Goal: Transaction & Acquisition: Purchase product/service

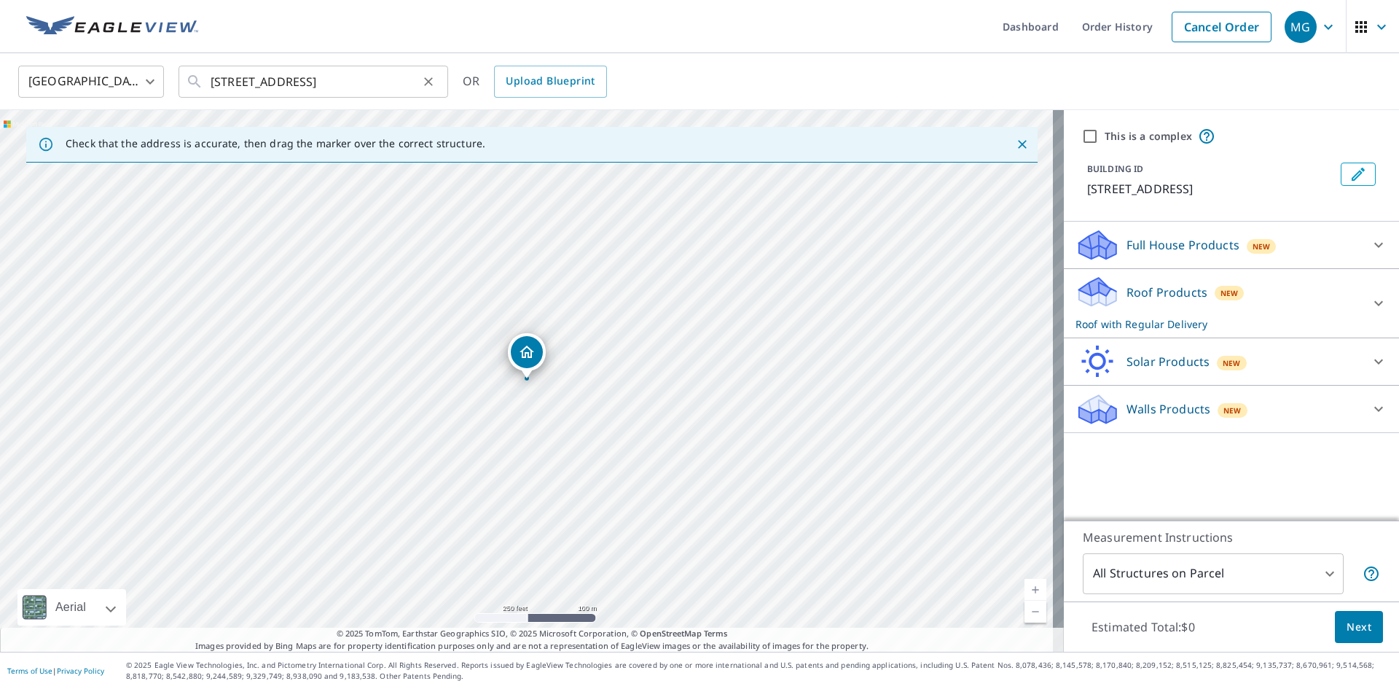
click at [431, 83] on icon "Clear" at bounding box center [428, 81] width 15 height 15
paste input "[STREET_ADDRESS]"
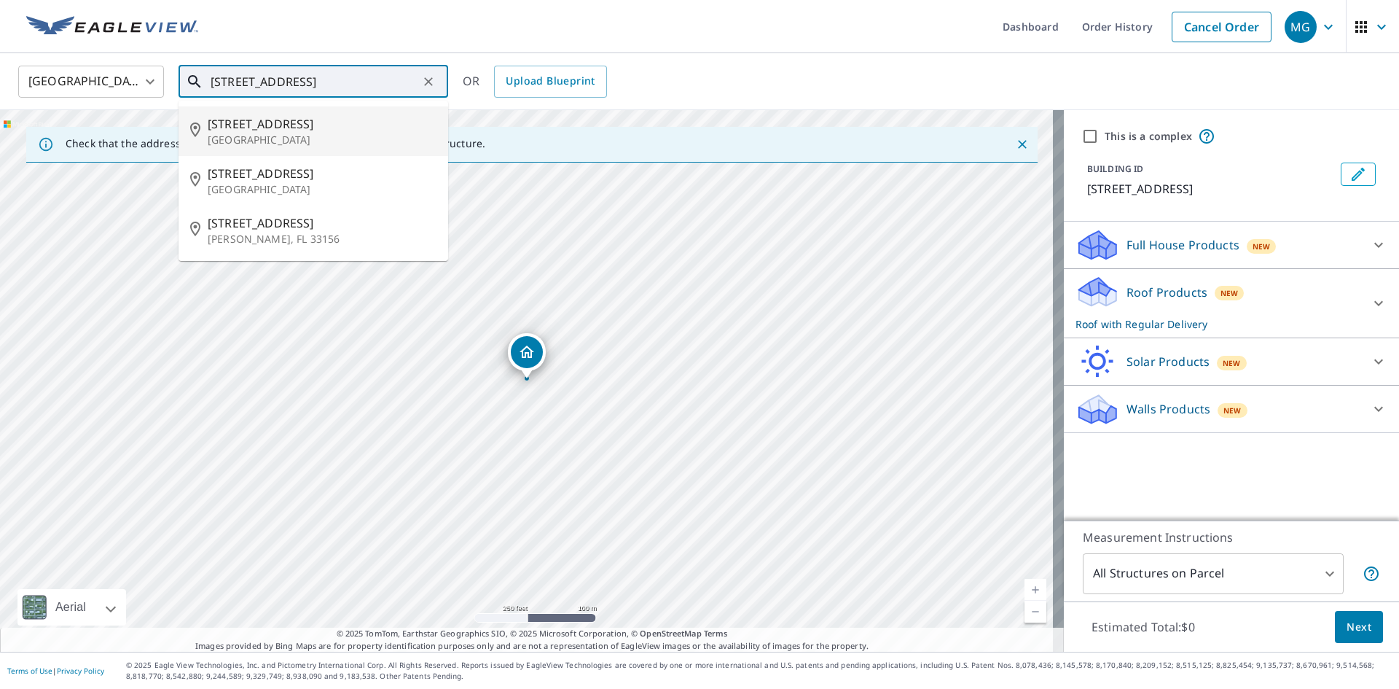
drag, startPoint x: 305, startPoint y: 85, endPoint x: 125, endPoint y: 82, distance: 180.0
click at [125, 82] on div "[GEOGRAPHIC_DATA] [GEOGRAPHIC_DATA] ​ [STREET_ADDRESS] ​ [STREET_ADDRESS] [STRE…" at bounding box center [694, 81] width 1374 height 34
click at [227, 138] on p "[GEOGRAPHIC_DATA]" at bounding box center [322, 140] width 229 height 15
type input "[STREET_ADDRESS]"
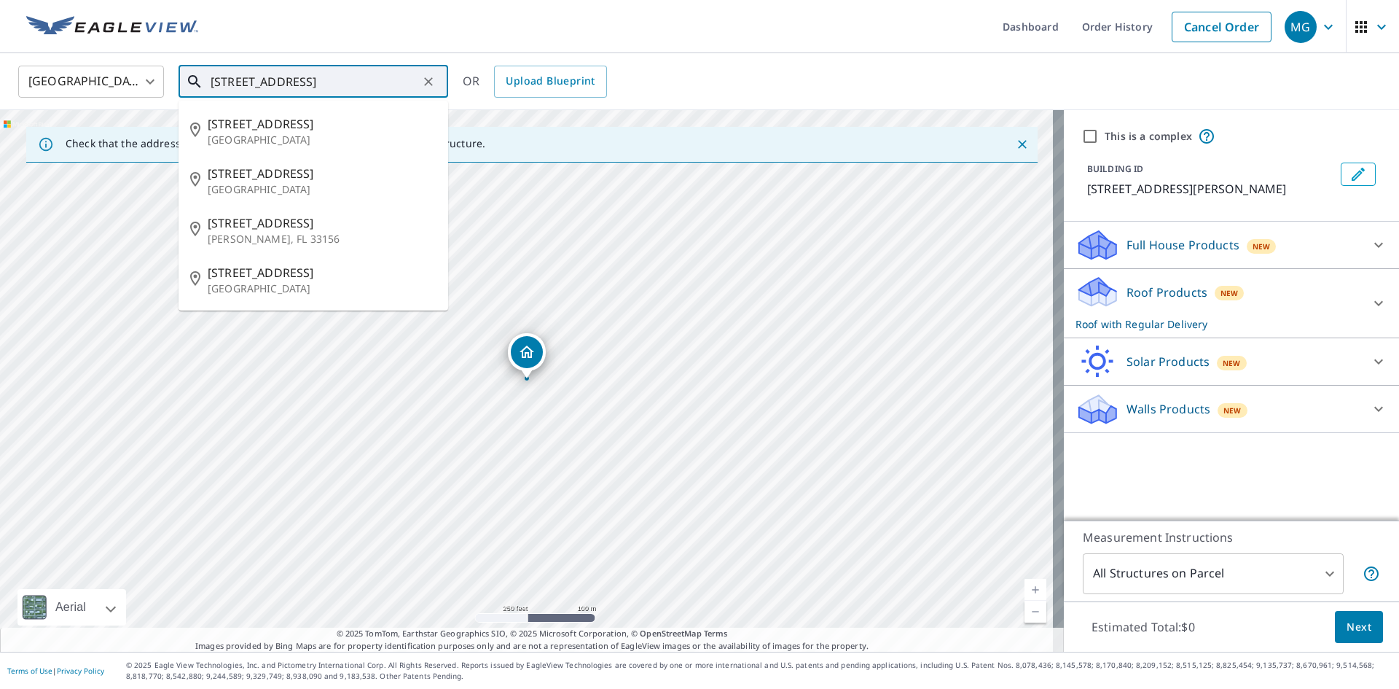
drag, startPoint x: 390, startPoint y: 77, endPoint x: 189, endPoint y: 89, distance: 200.7
click at [110, 89] on div "[GEOGRAPHIC_DATA] [GEOGRAPHIC_DATA] ​ [STREET_ADDRESS] ​ [STREET_ADDRESS] [STRE…" at bounding box center [694, 81] width 1374 height 34
click at [239, 78] on input "[STREET_ADDRESS]" at bounding box center [315, 81] width 208 height 41
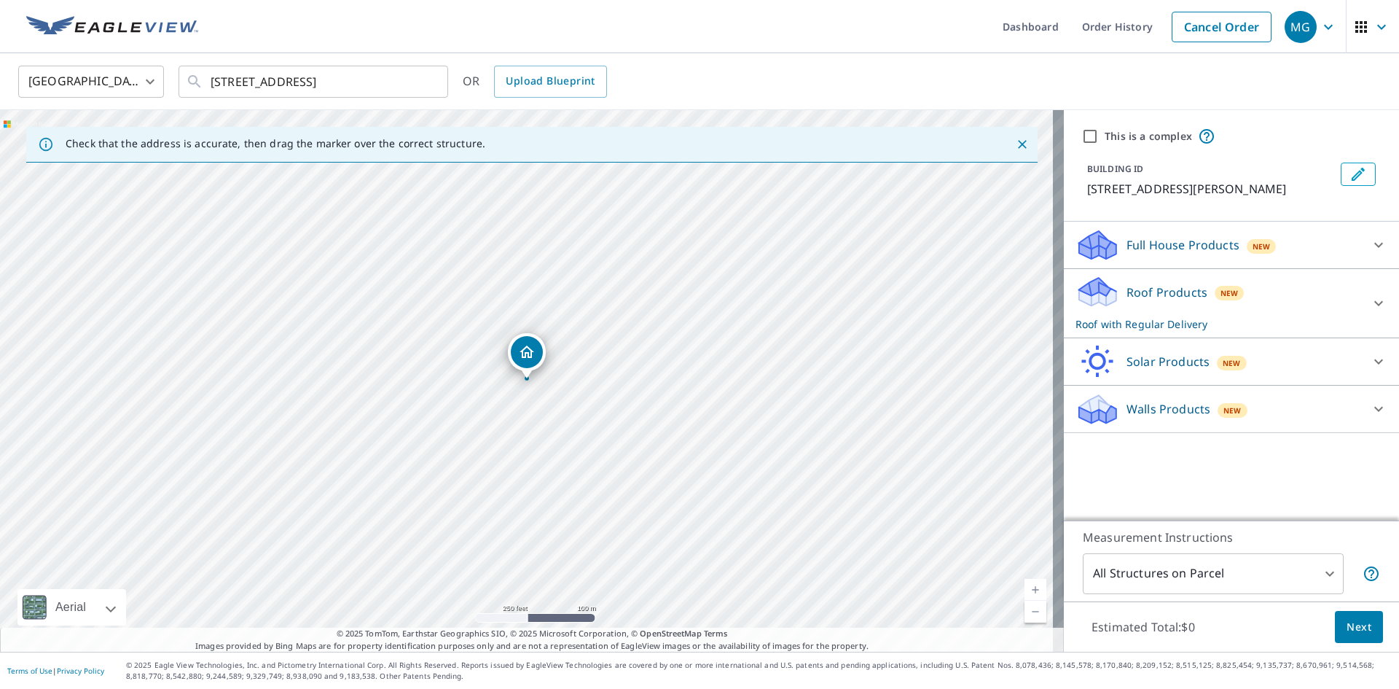
click at [327, 53] on div "[GEOGRAPHIC_DATA] [GEOGRAPHIC_DATA] ​ [STREET_ADDRESS] ​ OR Upload Blueprint" at bounding box center [699, 81] width 1399 height 57
click at [376, 55] on div "[GEOGRAPHIC_DATA] [GEOGRAPHIC_DATA] ​ [STREET_ADDRESS] ​ OR Upload Blueprint" at bounding box center [699, 81] width 1399 height 57
click at [1355, 624] on span "Next" at bounding box center [1359, 627] width 25 height 18
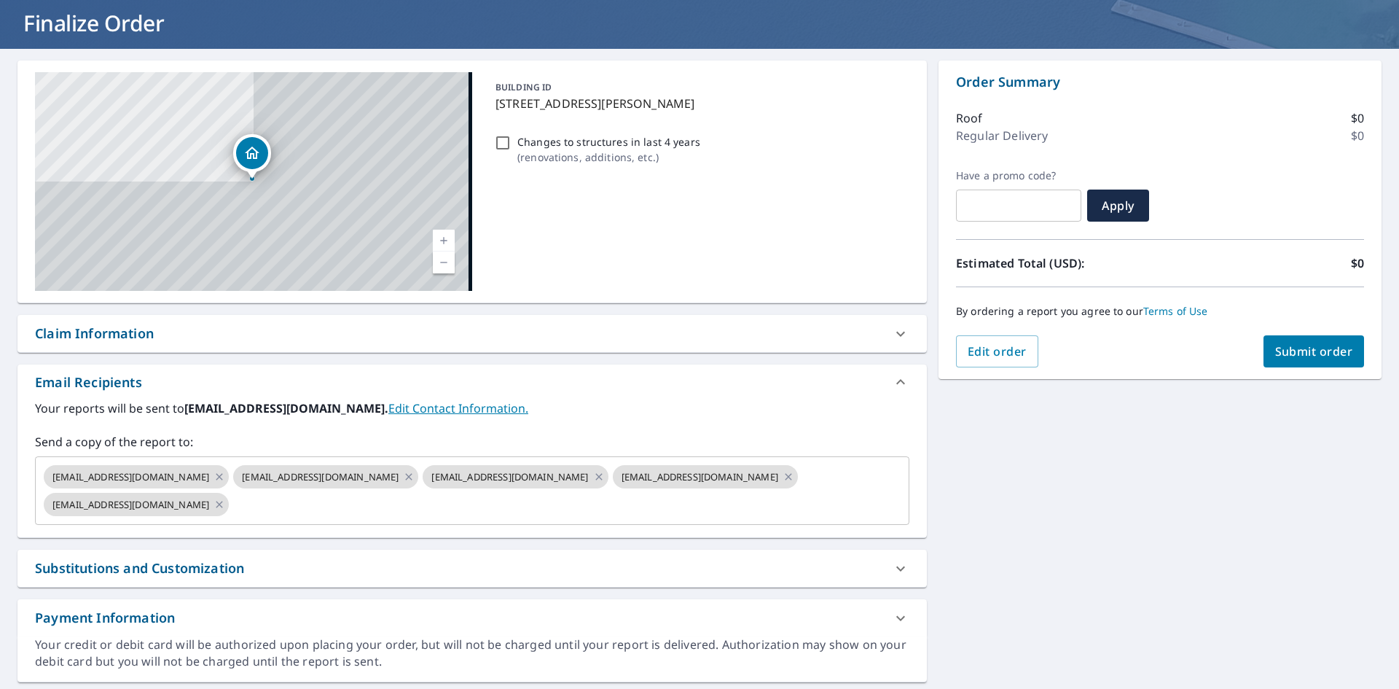
scroll to position [128, 0]
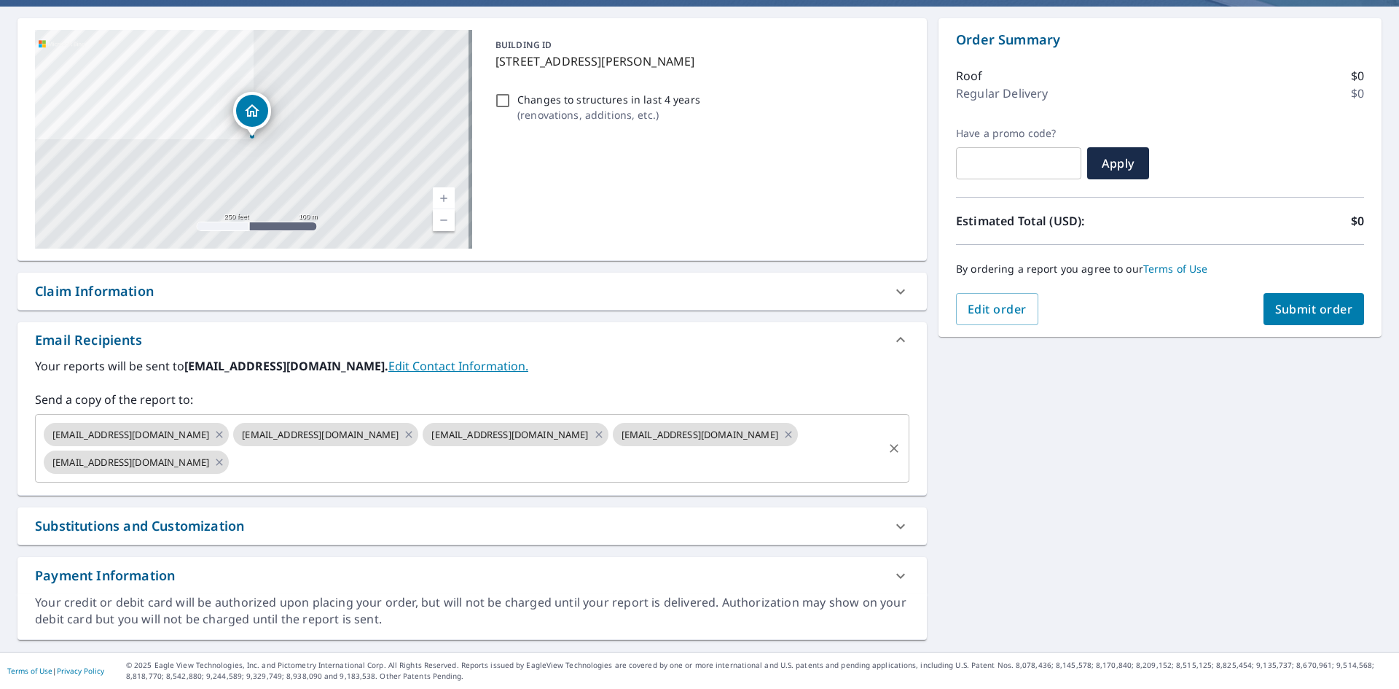
click at [506, 466] on input "text" at bounding box center [556, 462] width 650 height 28
click at [611, 474] on input "text" at bounding box center [556, 462] width 650 height 28
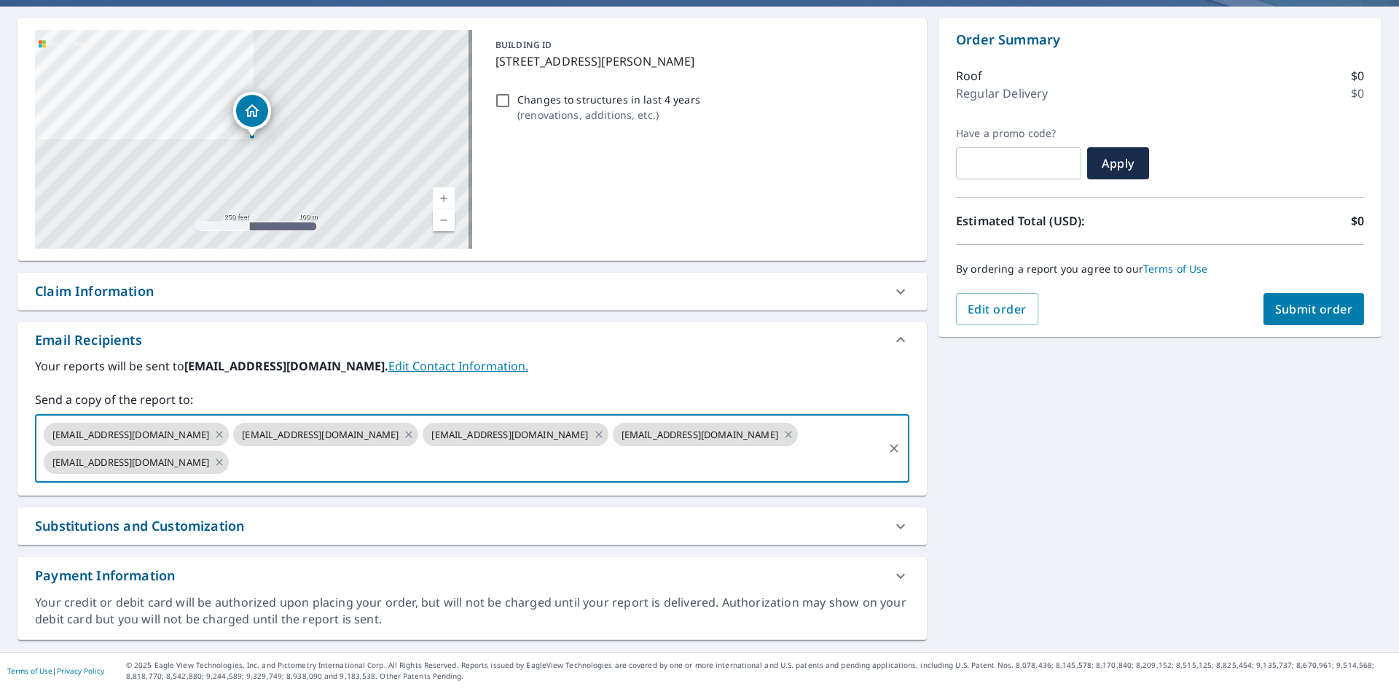
paste input "[EMAIL_ADDRESS][DOMAIN_NAME]"
type input "[EMAIL_ADDRESS][DOMAIN_NAME]"
click at [1285, 308] on span "Submit order" at bounding box center [1314, 309] width 78 height 16
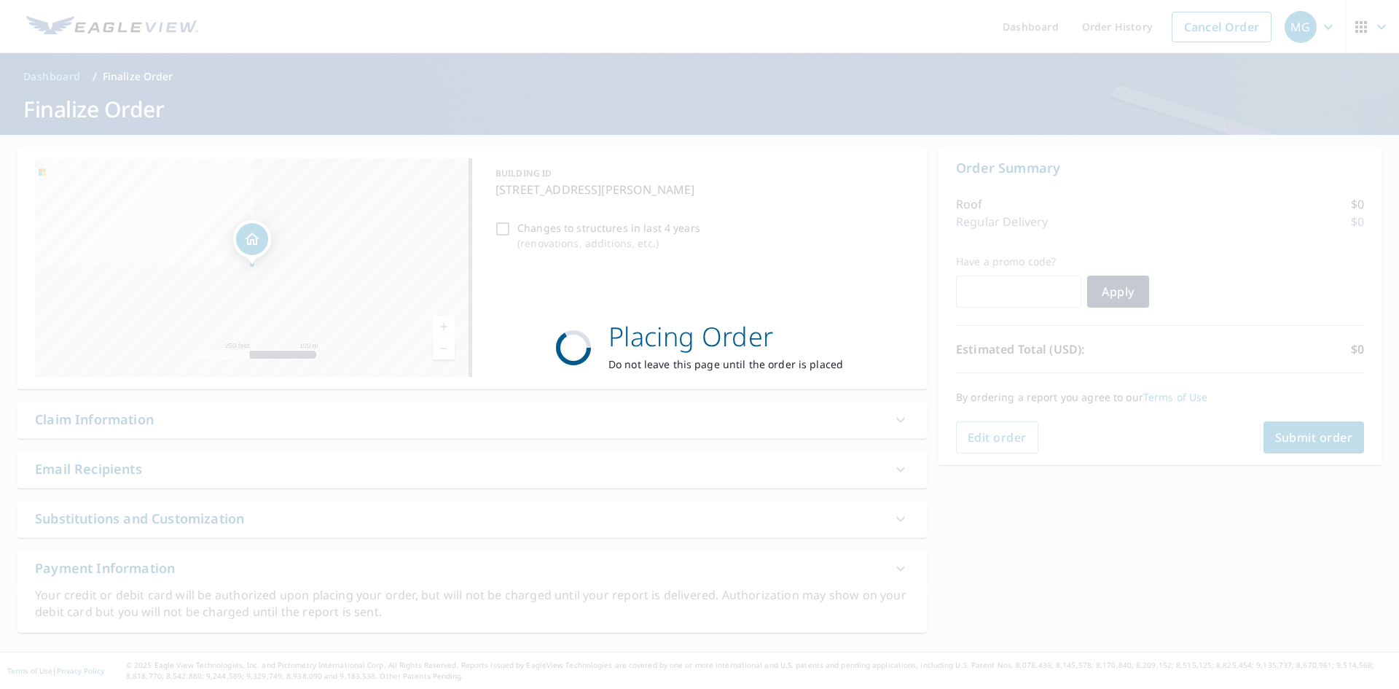
scroll to position [0, 0]
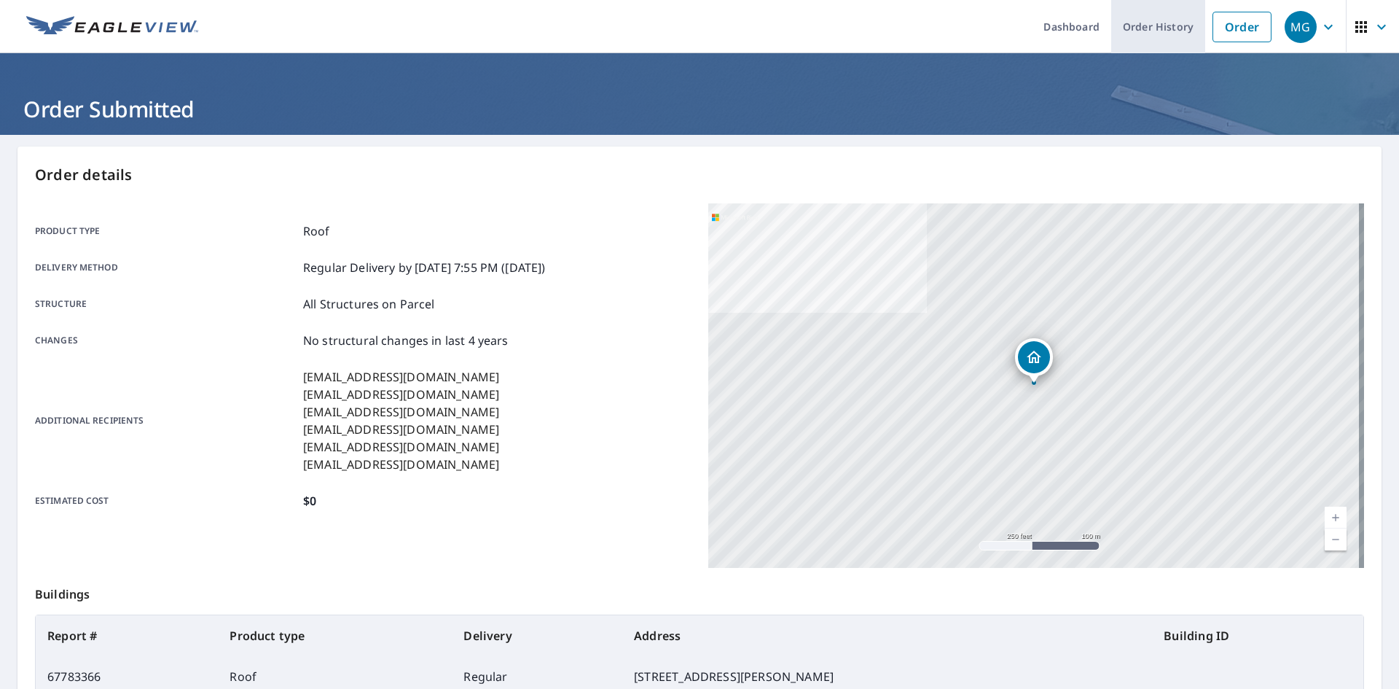
click at [1159, 25] on link "Order History" at bounding box center [1158, 26] width 94 height 53
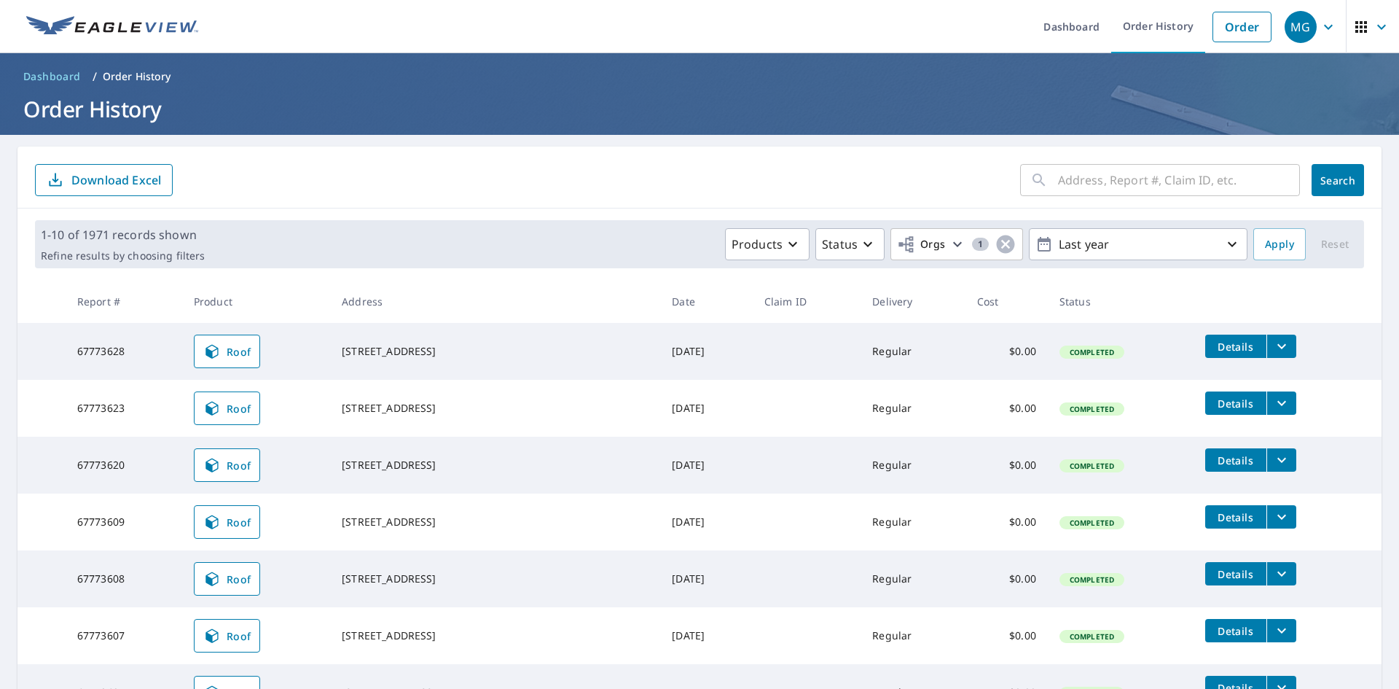
click at [1070, 188] on input "text" at bounding box center [1179, 180] width 242 height 41
paste input "[STREET_ADDRESS]"
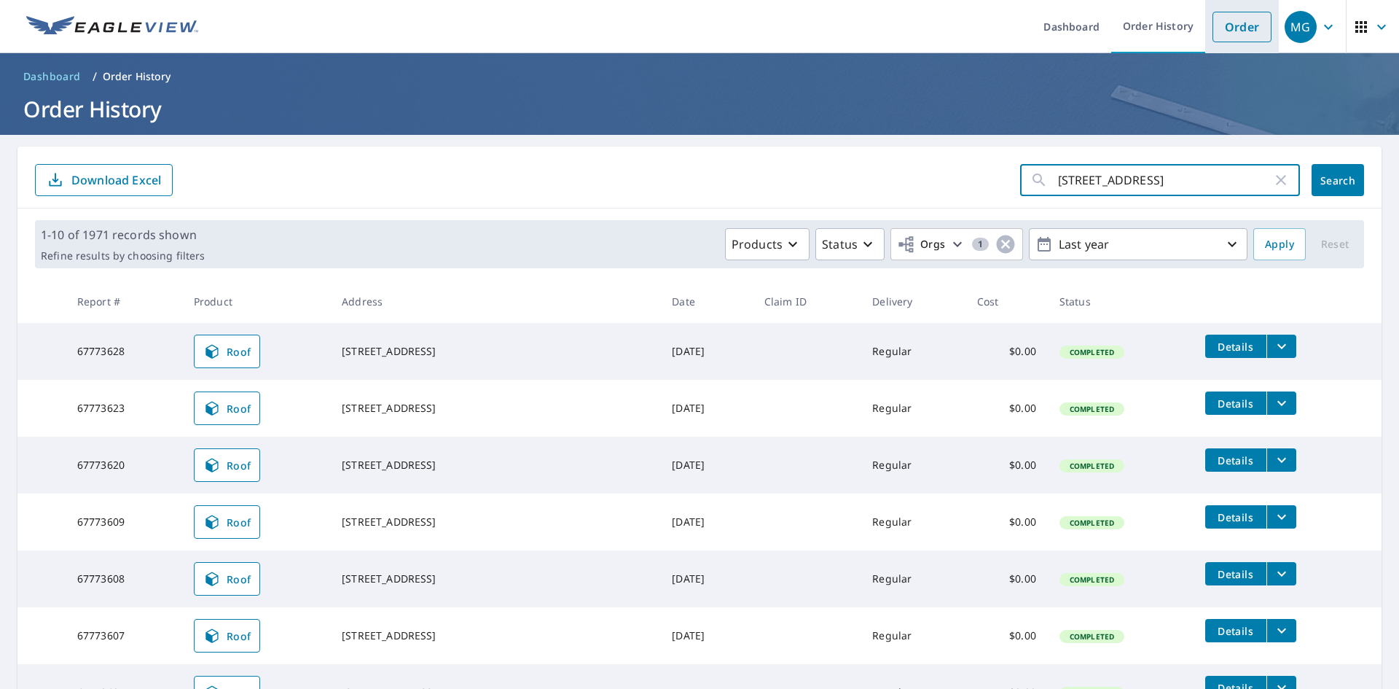
type input "[STREET_ADDRESS]"
click at [1241, 23] on link "Order" at bounding box center [1241, 27] width 59 height 31
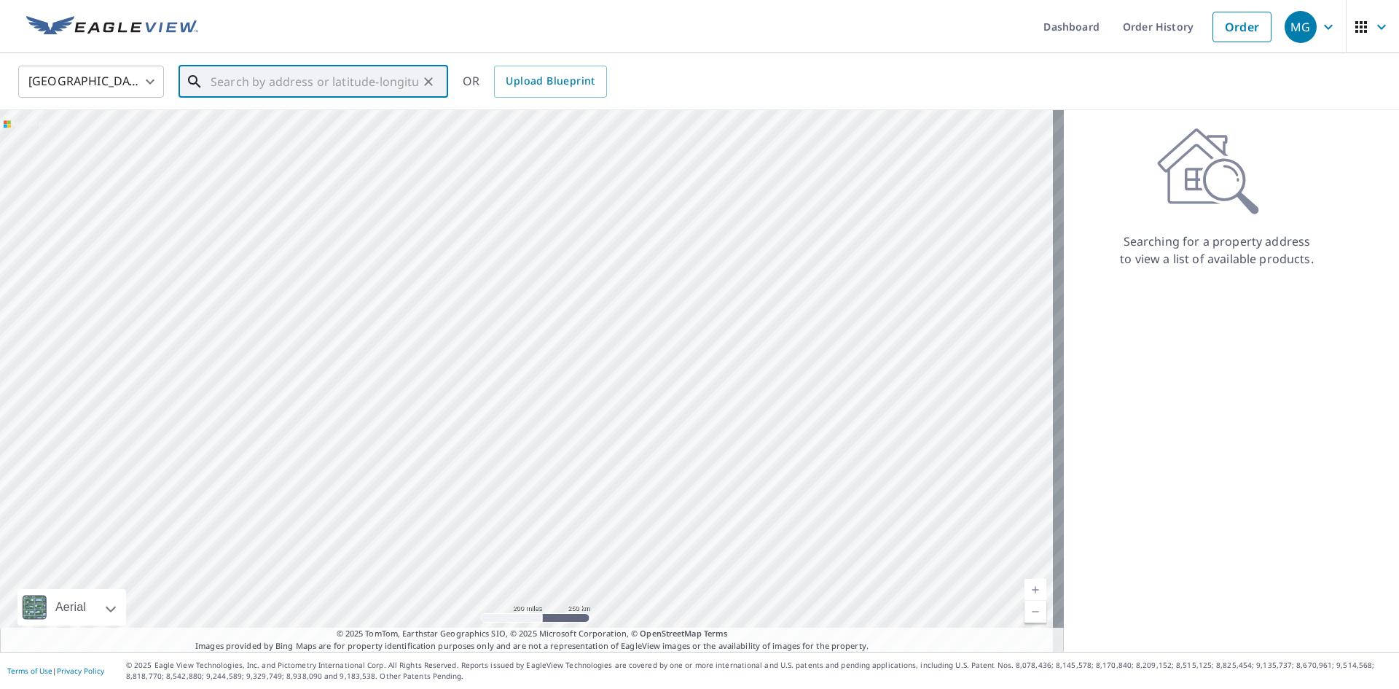
paste input "[STREET_ADDRESS]"
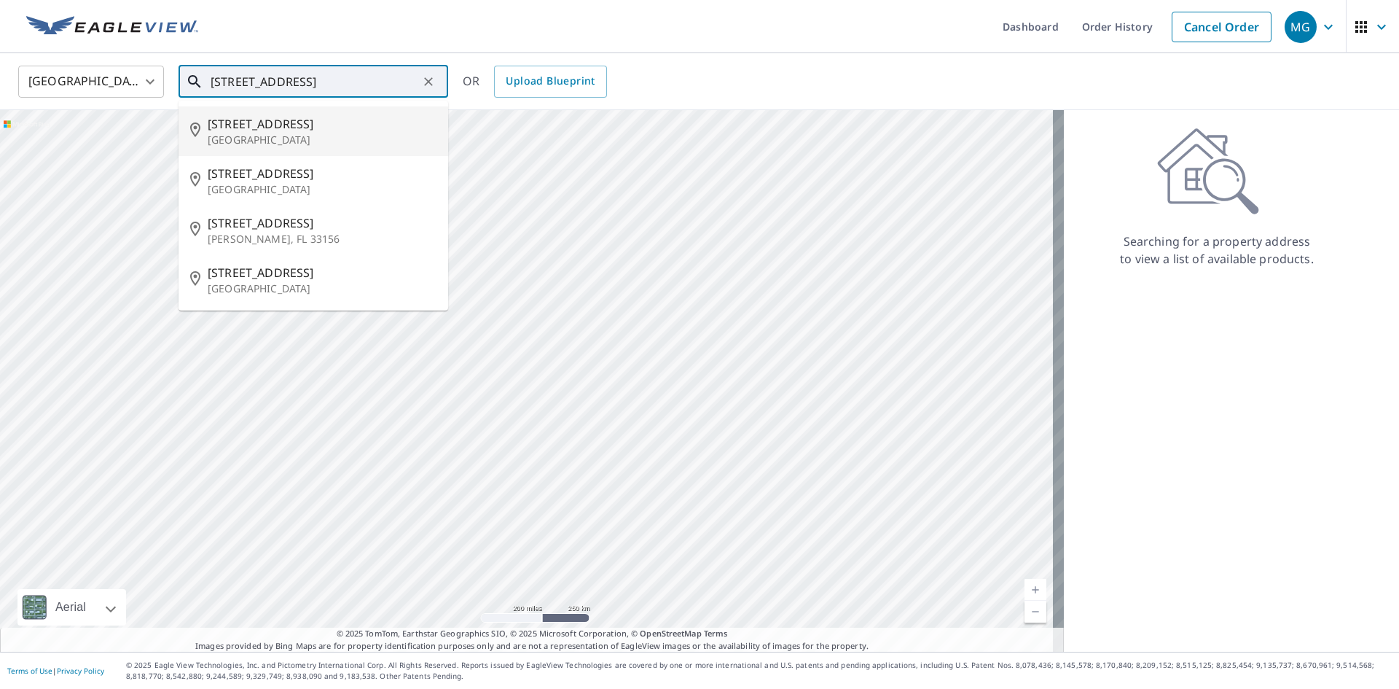
drag, startPoint x: 297, startPoint y: 78, endPoint x: 95, endPoint y: 74, distance: 201.2
click at [95, 74] on div "[GEOGRAPHIC_DATA] [GEOGRAPHIC_DATA] ​ [STREET_ADDRESS] ​ [STREET_ADDRESS] [STRE…" at bounding box center [694, 81] width 1374 height 34
click at [235, 130] on span "[STREET_ADDRESS]" at bounding box center [322, 123] width 229 height 17
type input "[STREET_ADDRESS]"
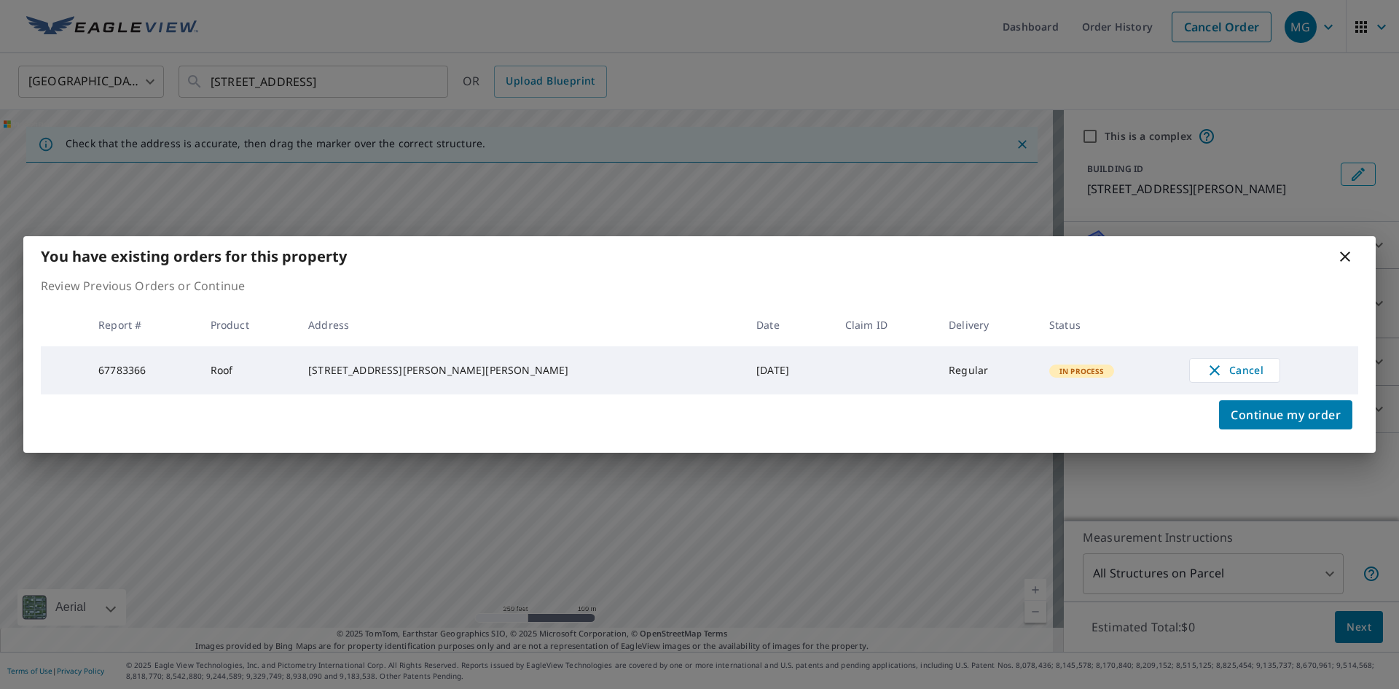
click at [1341, 253] on icon at bounding box center [1344, 256] width 17 height 17
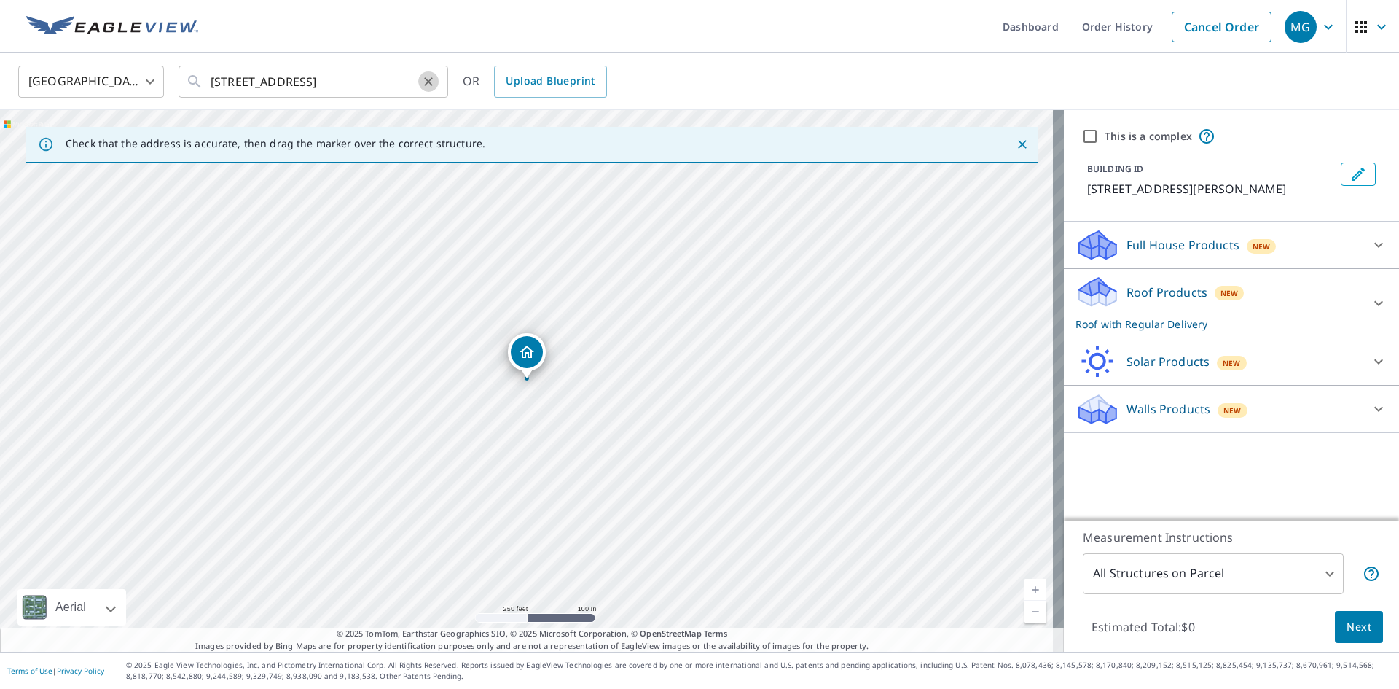
click at [431, 84] on icon "Clear" at bounding box center [428, 81] width 9 height 9
click at [401, 85] on input "text" at bounding box center [315, 81] width 208 height 41
paste input "[STREET_ADDRESS]"
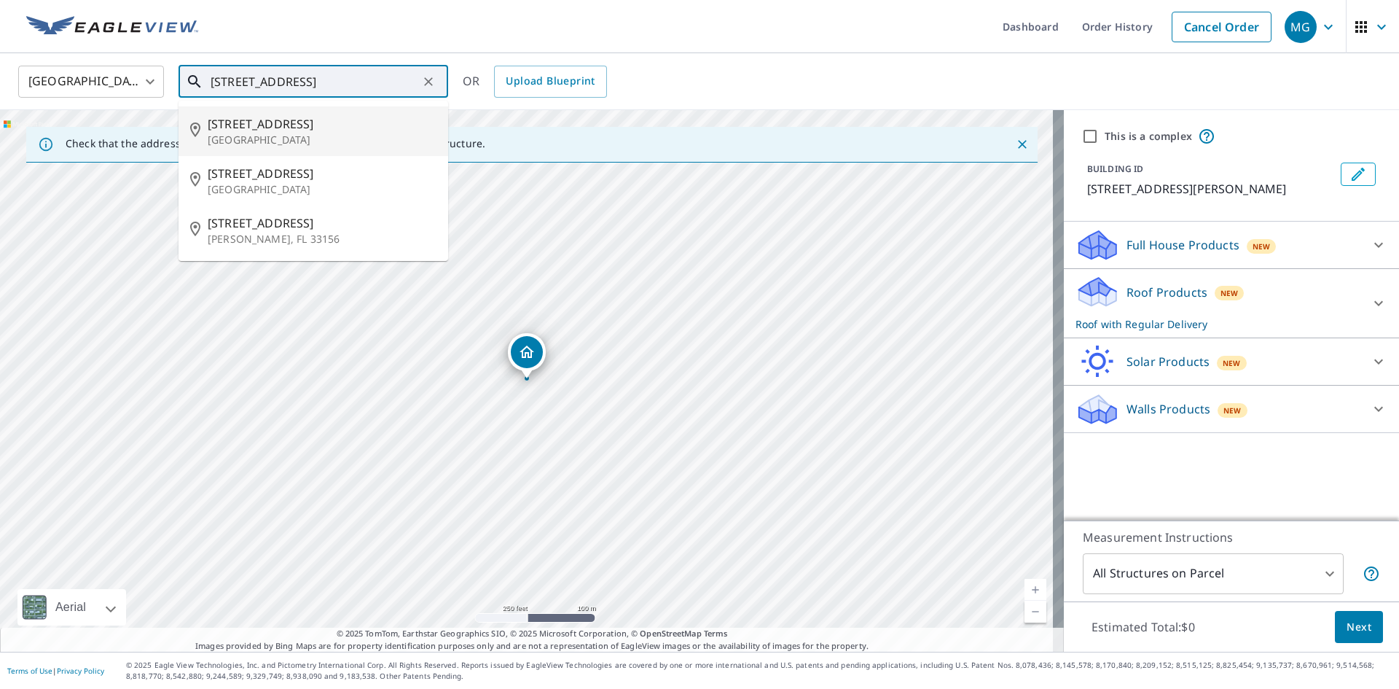
click at [241, 130] on span "[STREET_ADDRESS]" at bounding box center [322, 123] width 229 height 17
type input "[STREET_ADDRESS]"
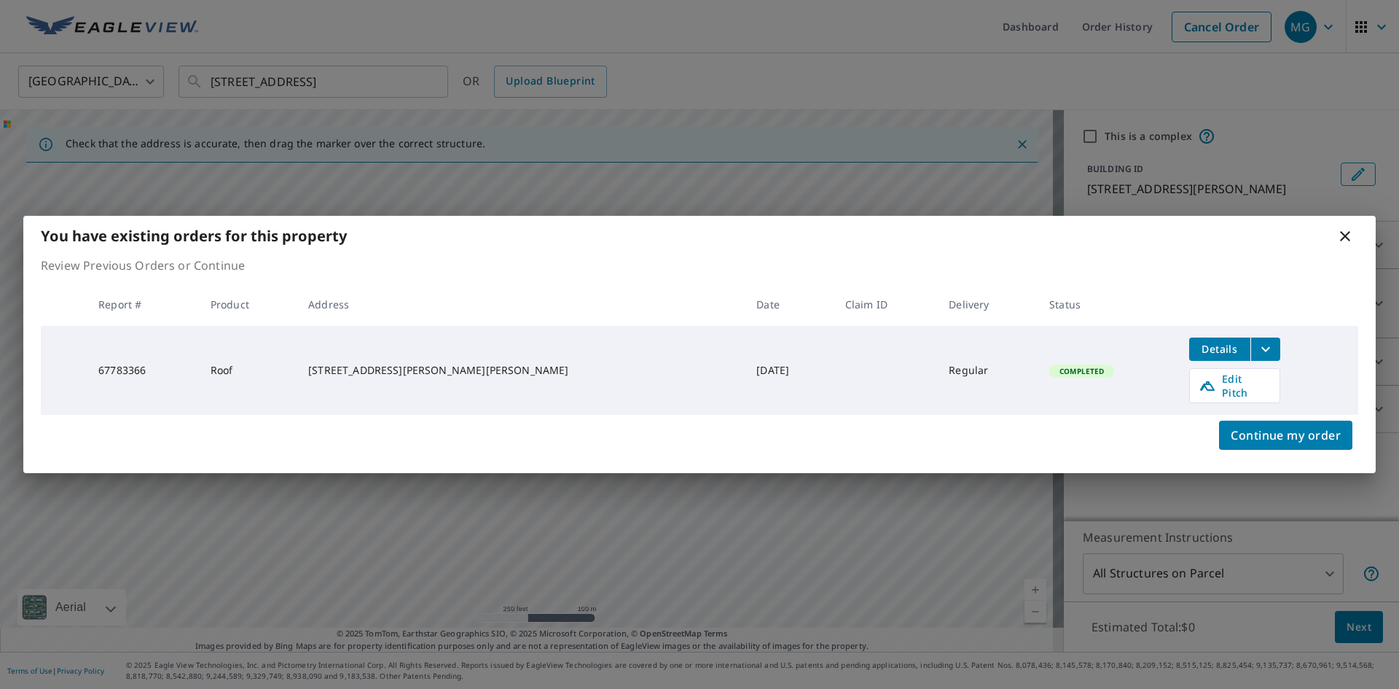
click at [1257, 345] on icon "filesDropdownBtn-67783366" at bounding box center [1265, 348] width 17 height 17
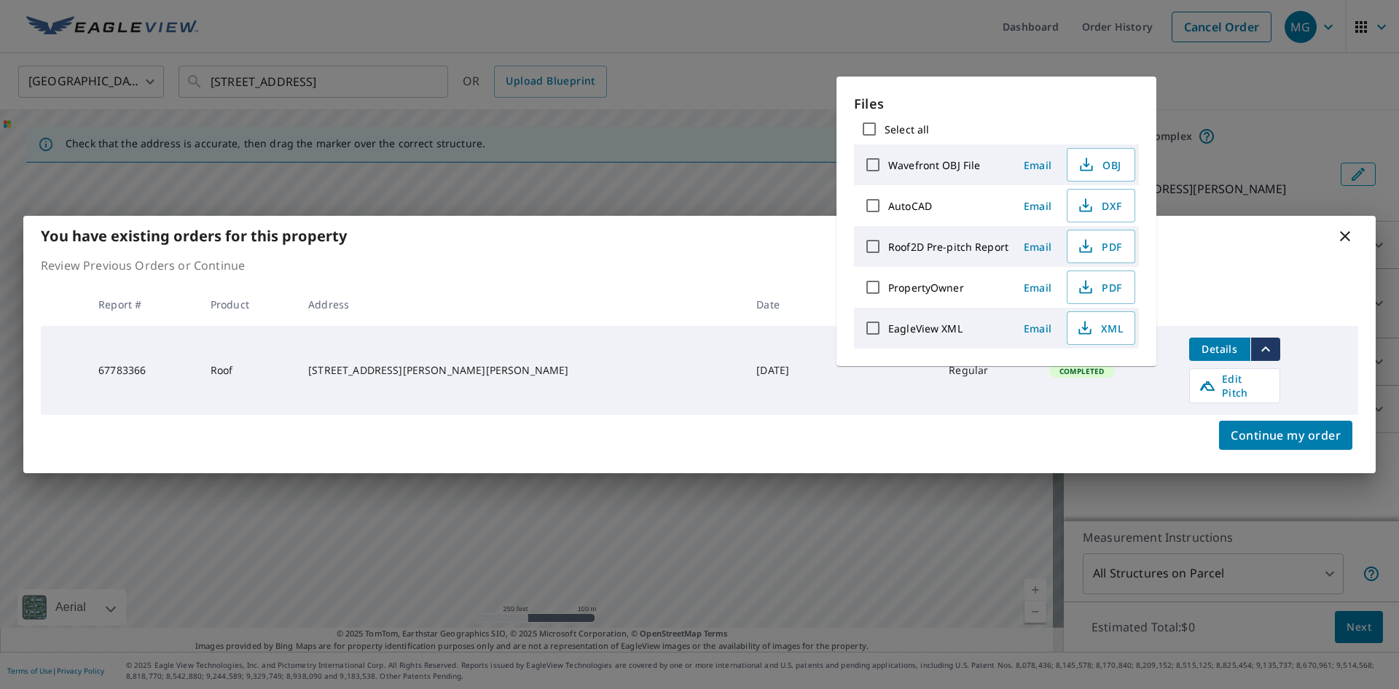
click at [873, 131] on input "Select all" at bounding box center [869, 129] width 31 height 31
checkbox input "true"
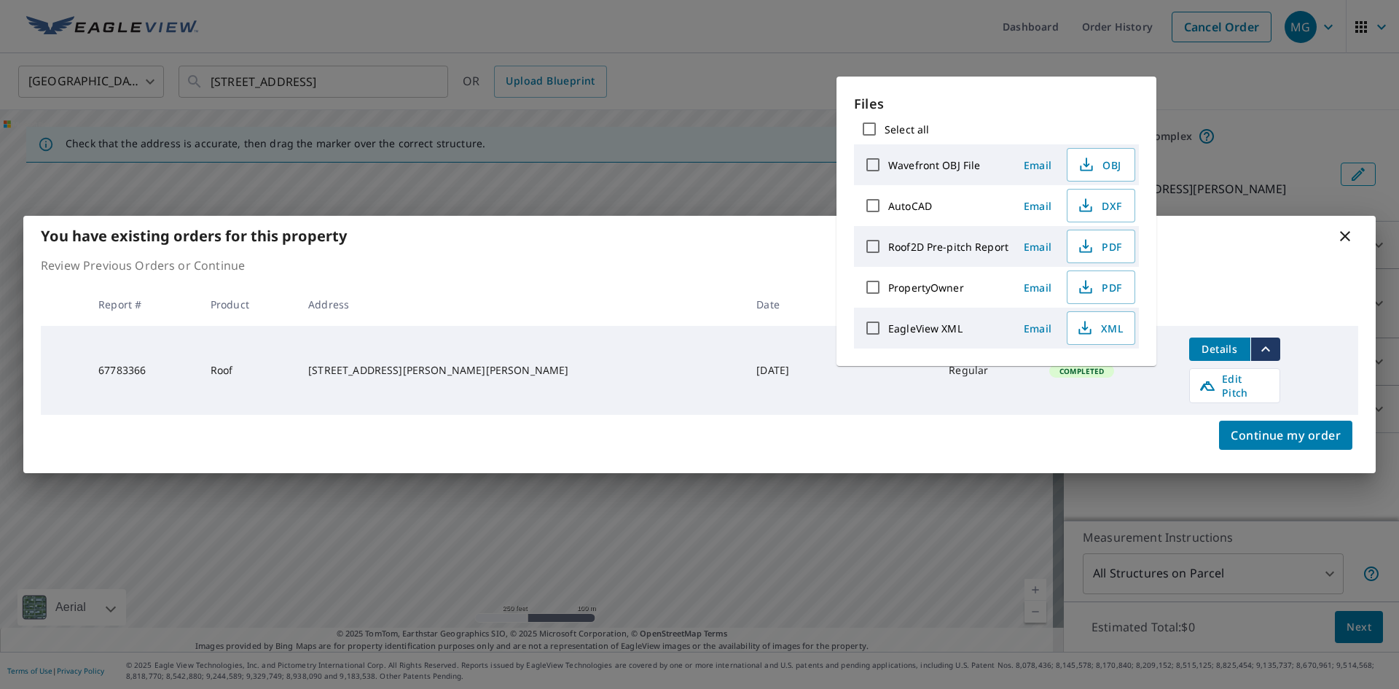
checkbox input "true"
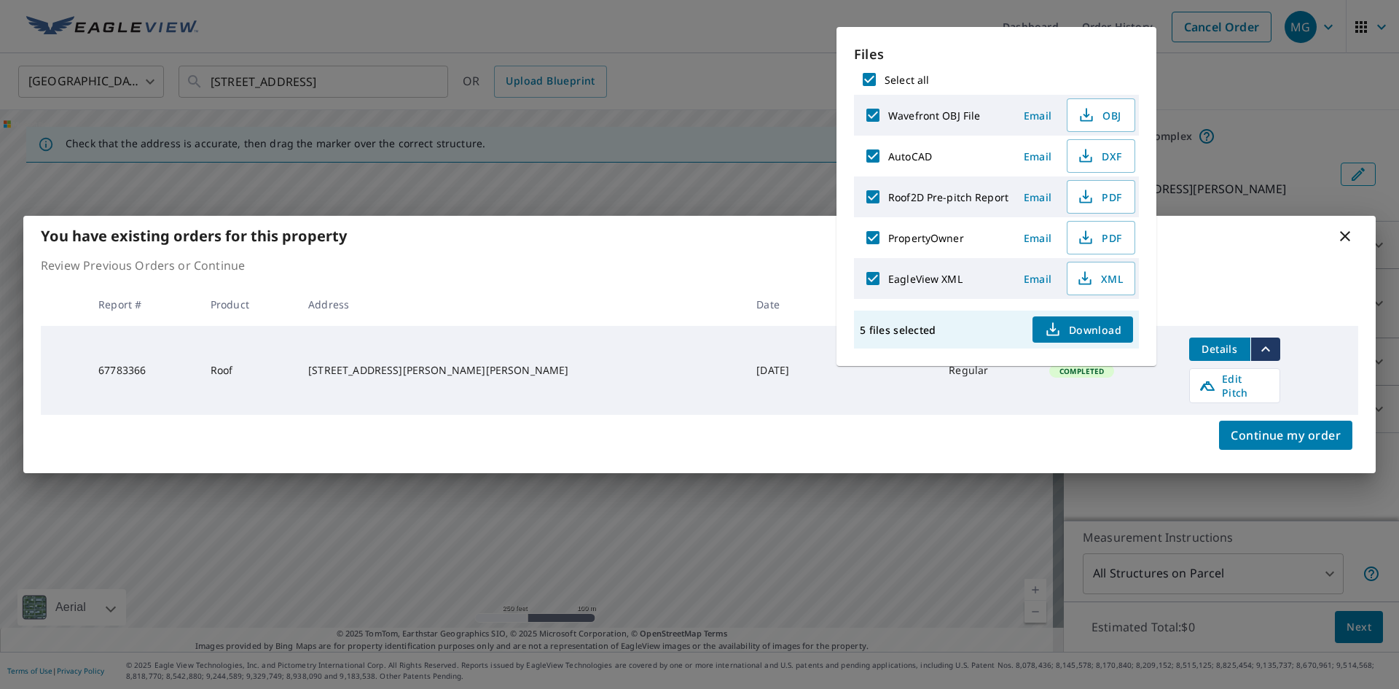
click at [1059, 337] on icon "button" at bounding box center [1052, 329] width 17 height 17
drag, startPoint x: 1342, startPoint y: 228, endPoint x: 1349, endPoint y: 232, distance: 8.5
click at [1344, 228] on div "You have existing orders for this property" at bounding box center [699, 236] width 1352 height 40
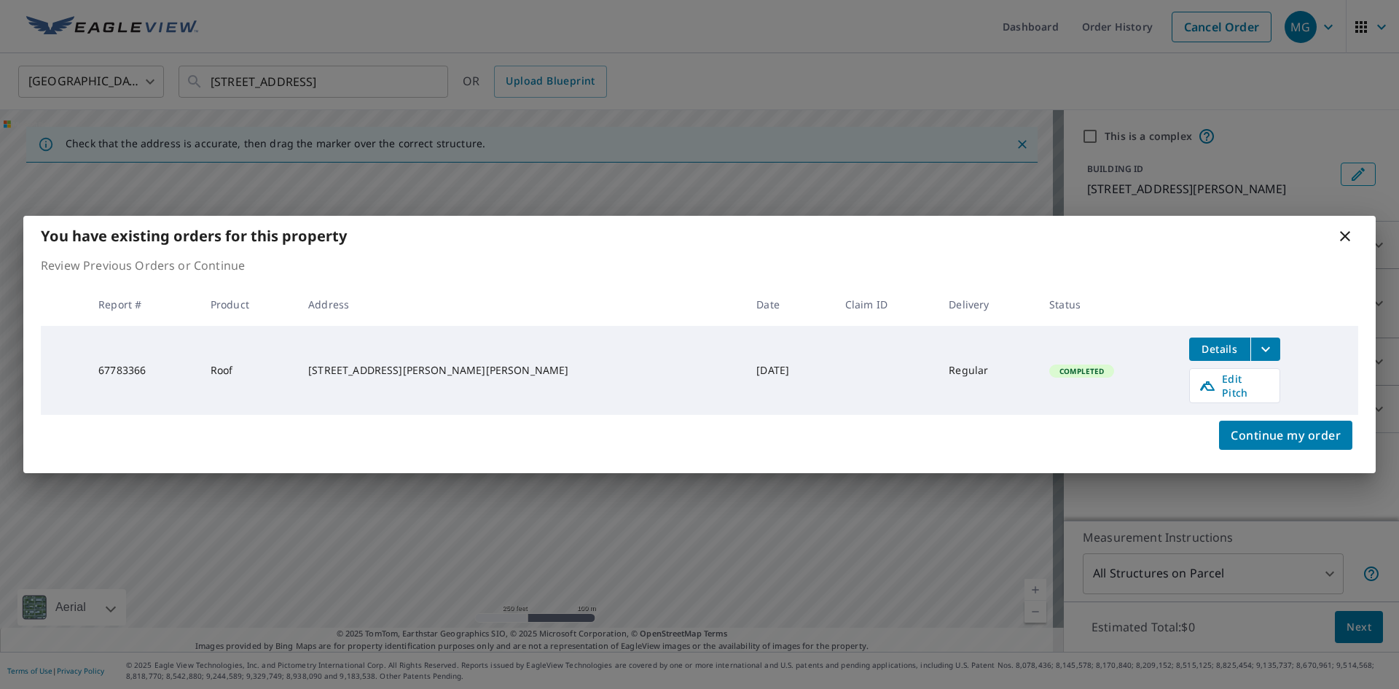
click at [1353, 237] on icon at bounding box center [1344, 235] width 17 height 17
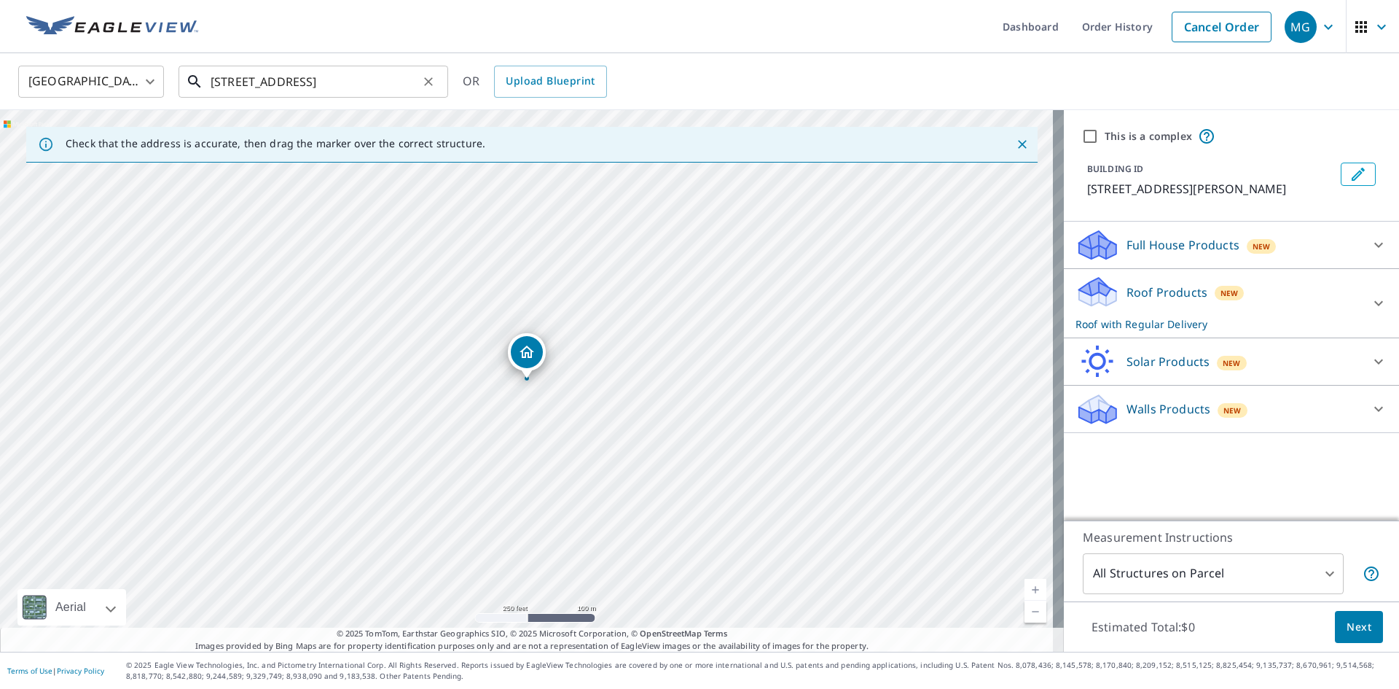
click at [415, 88] on input "[STREET_ADDRESS]" at bounding box center [315, 81] width 208 height 41
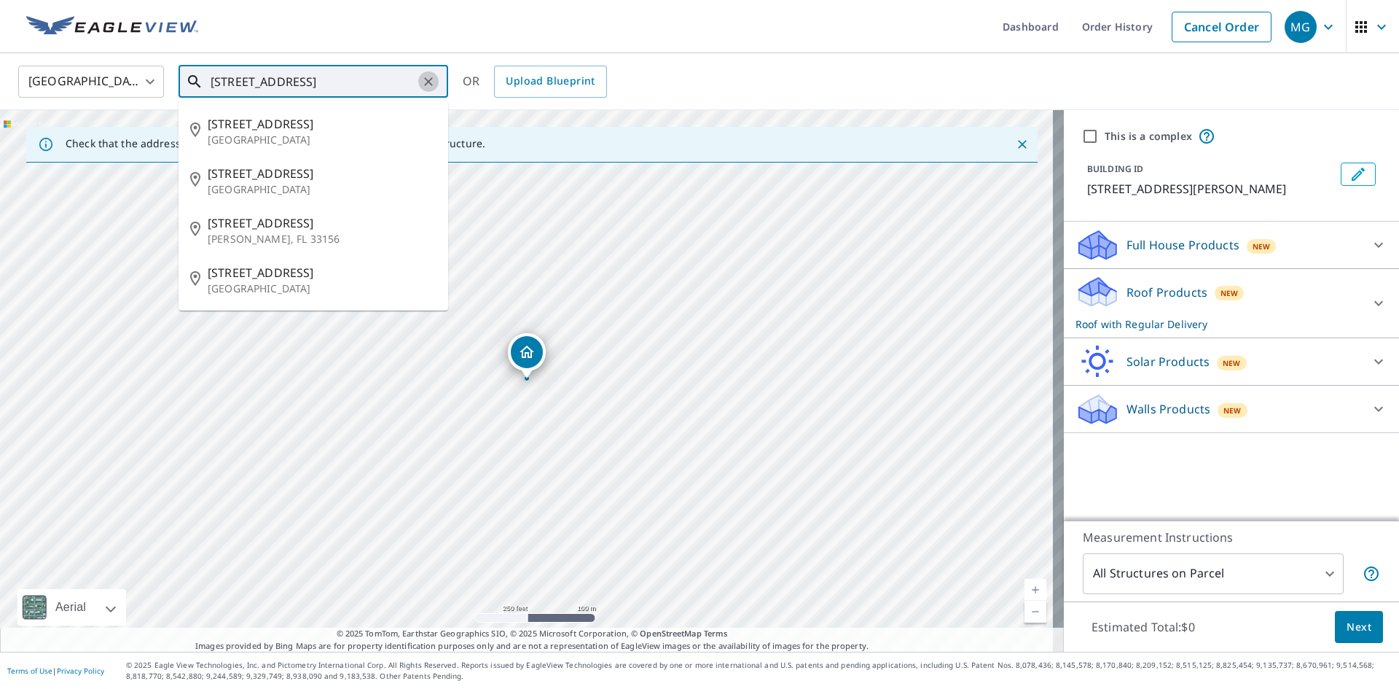
click at [431, 82] on icon "Clear" at bounding box center [428, 81] width 15 height 15
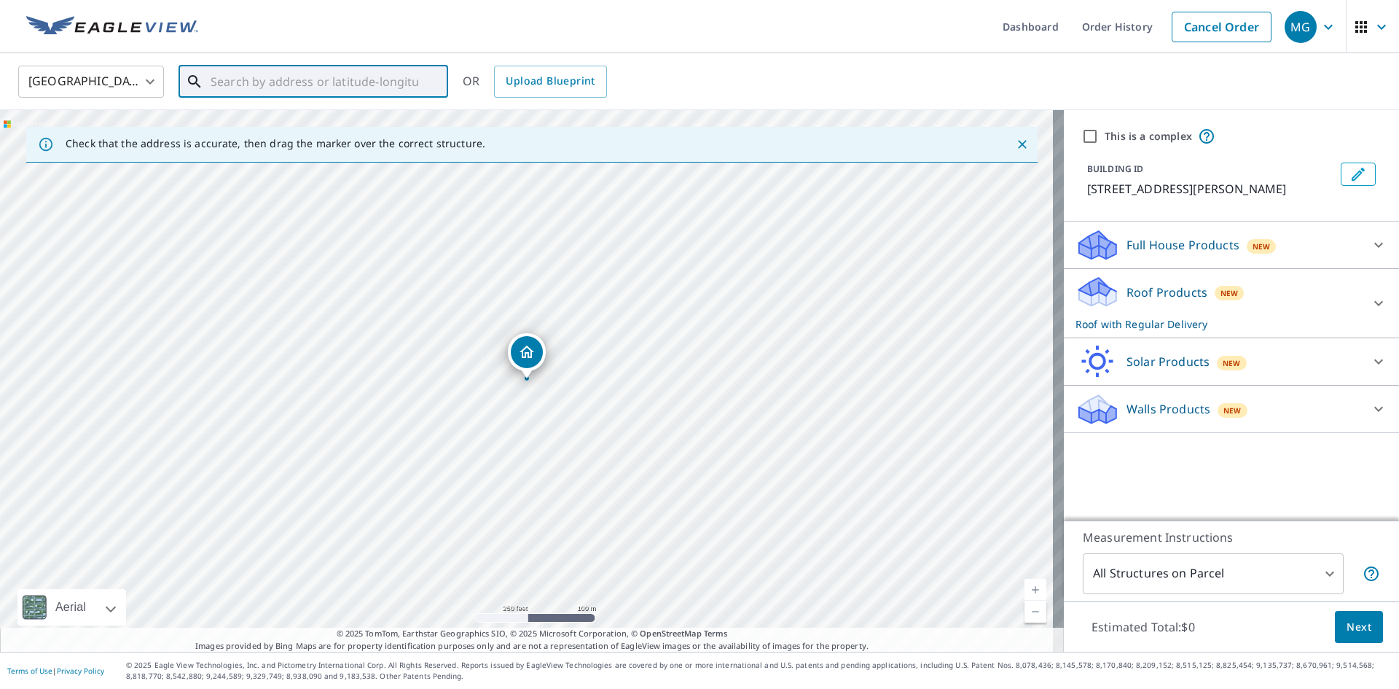
paste input "[STREET_ADDRESS]"
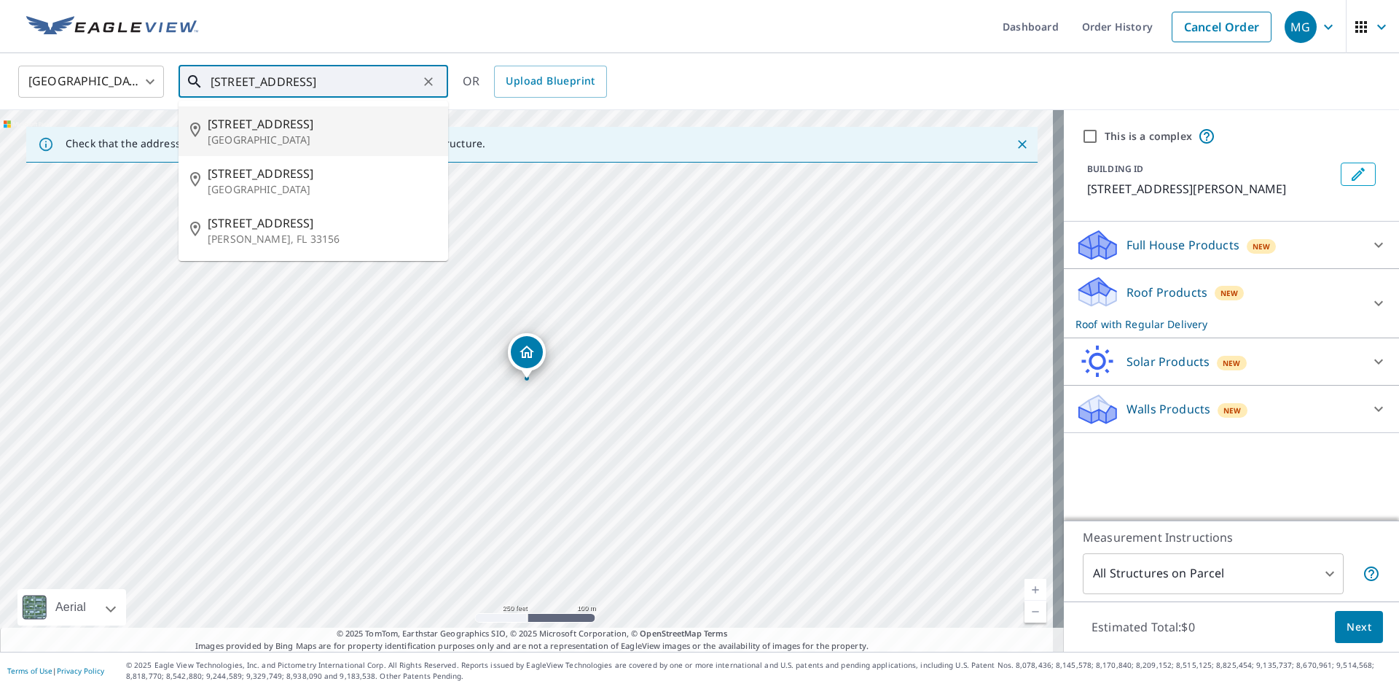
click at [260, 133] on p "[GEOGRAPHIC_DATA]" at bounding box center [322, 140] width 229 height 15
type input "[STREET_ADDRESS]"
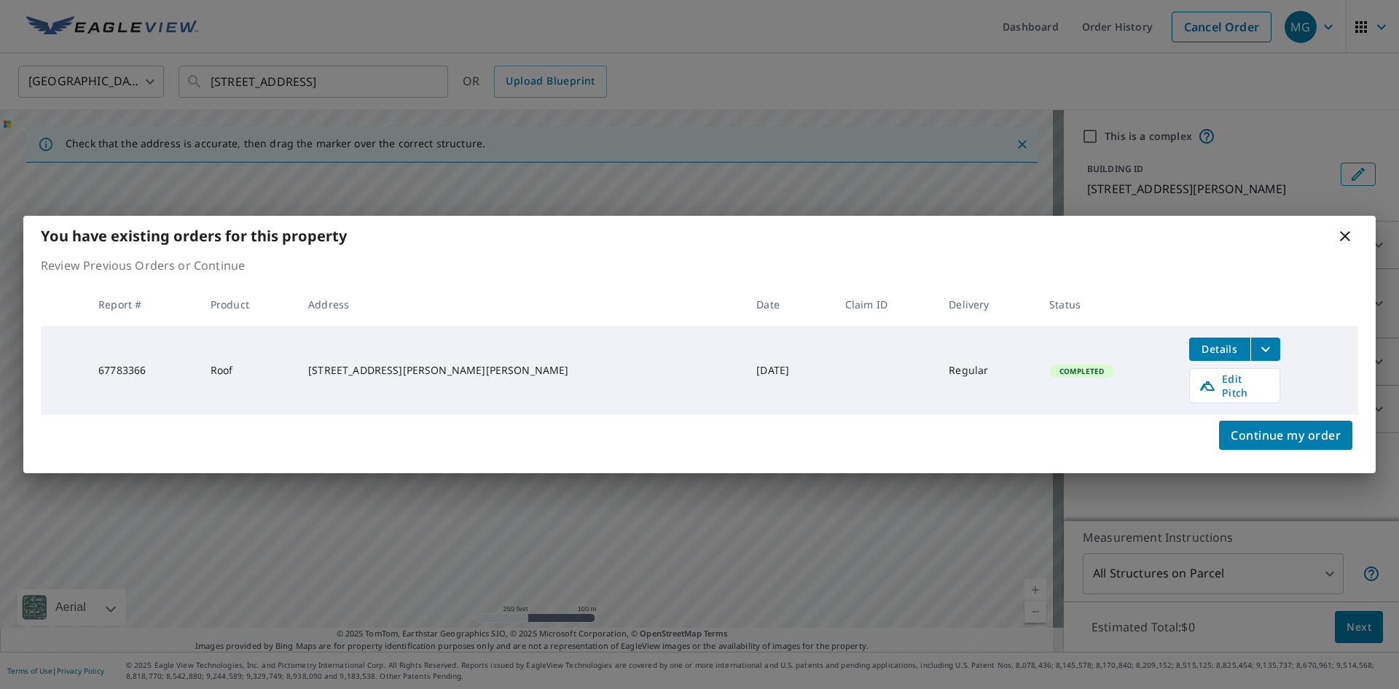
click at [1257, 349] on icon "filesDropdownBtn-67783366" at bounding box center [1265, 348] width 17 height 17
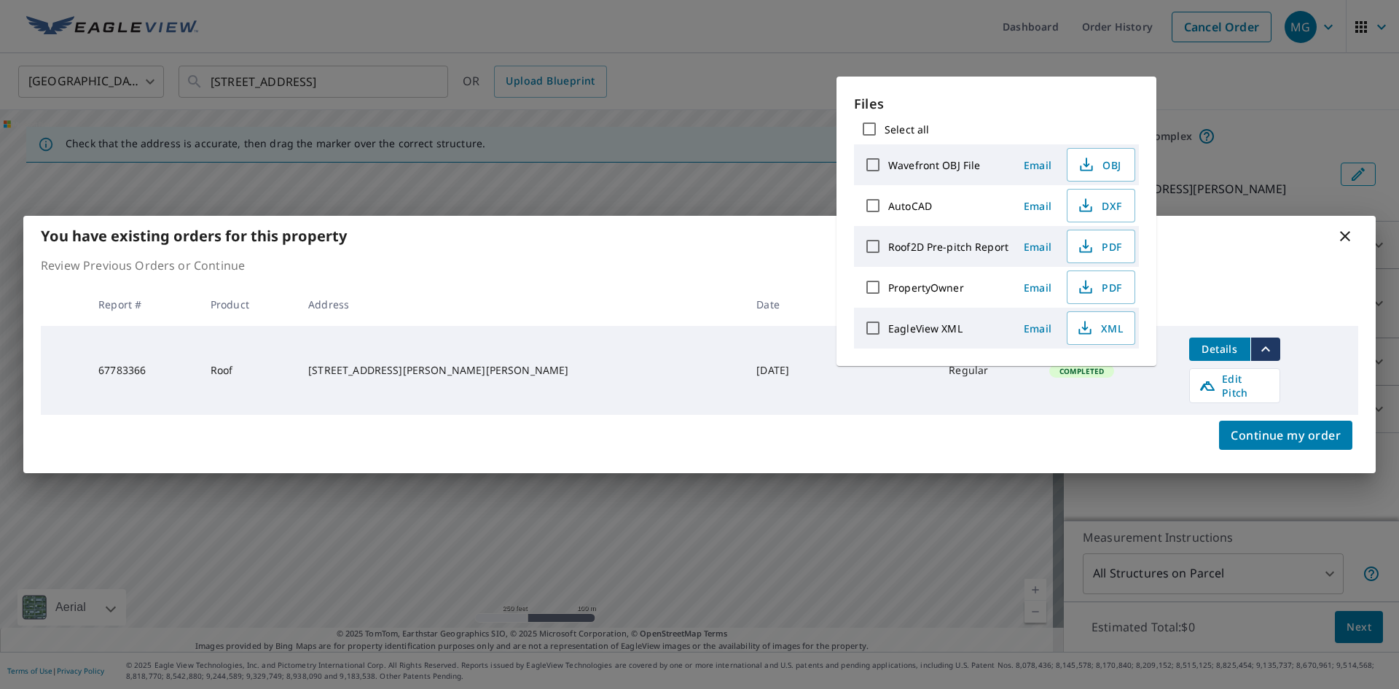
click at [862, 128] on input "Select all" at bounding box center [869, 129] width 31 height 31
checkbox input "true"
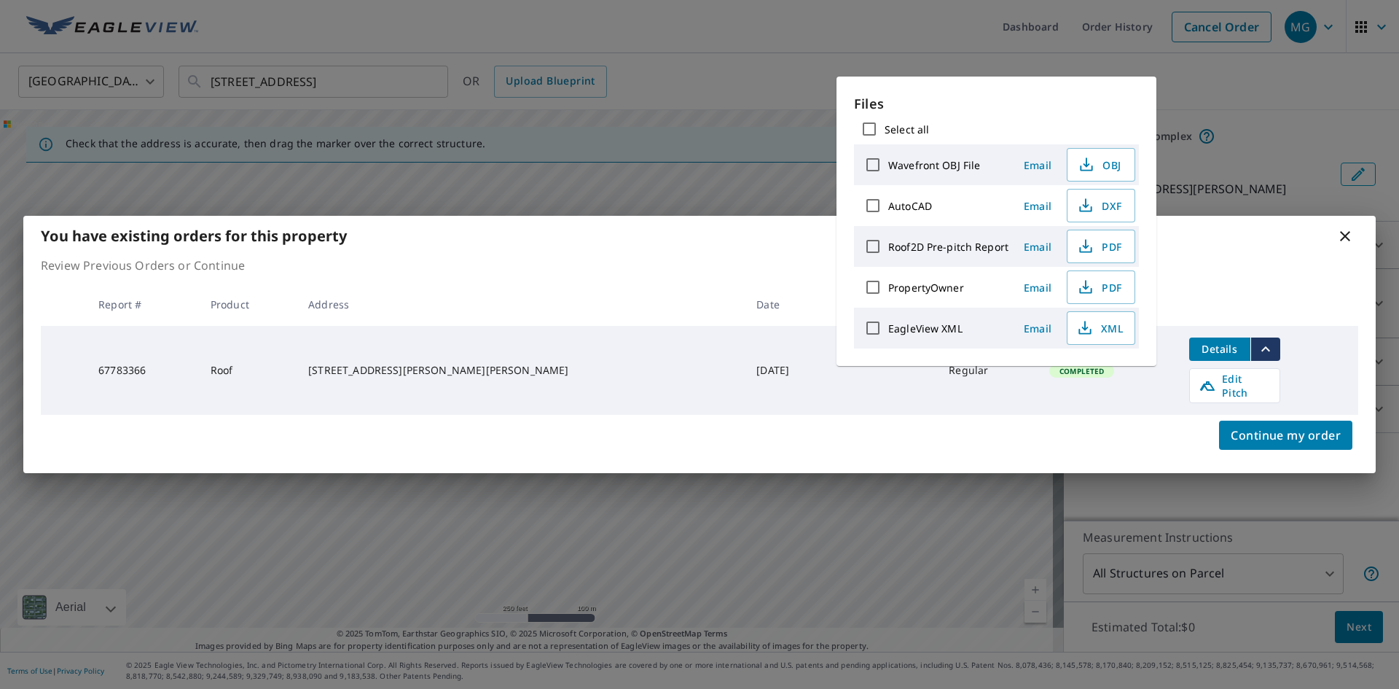
checkbox input "true"
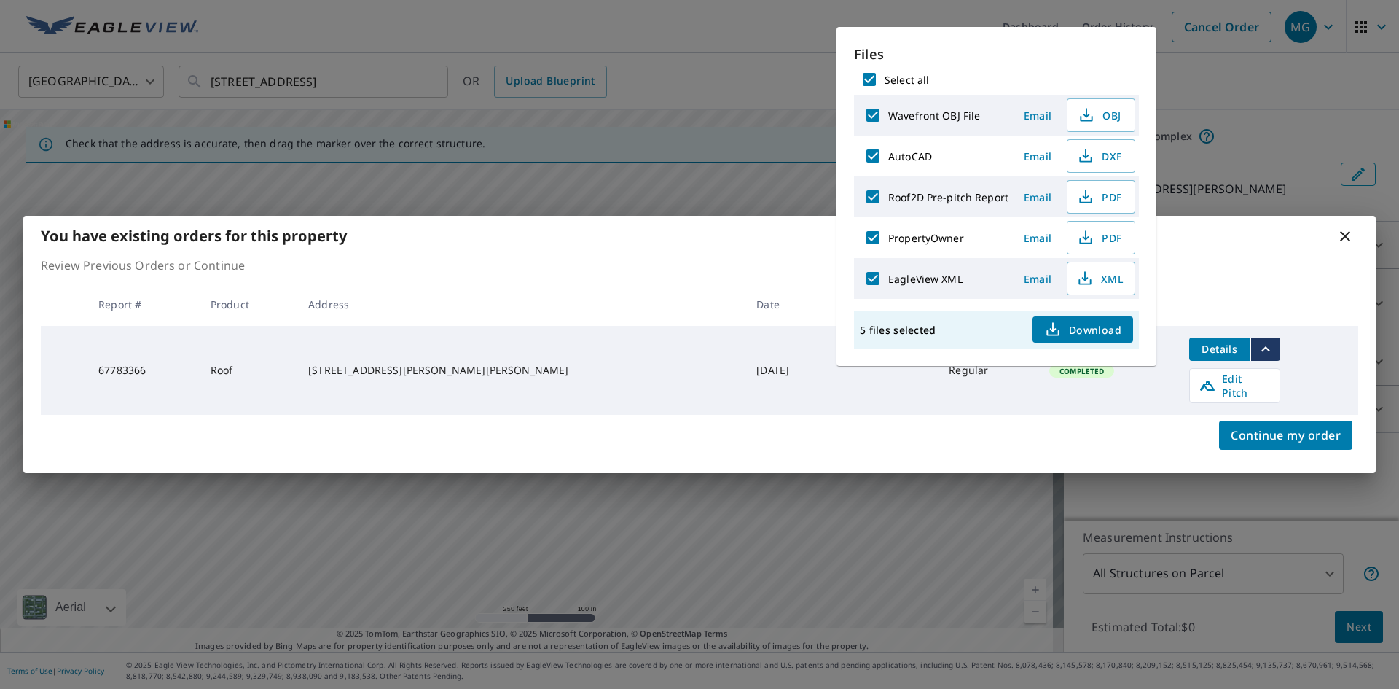
click at [1075, 333] on span "Download" at bounding box center [1082, 329] width 77 height 17
click at [898, 430] on div "Continue my order" at bounding box center [699, 444] width 1352 height 58
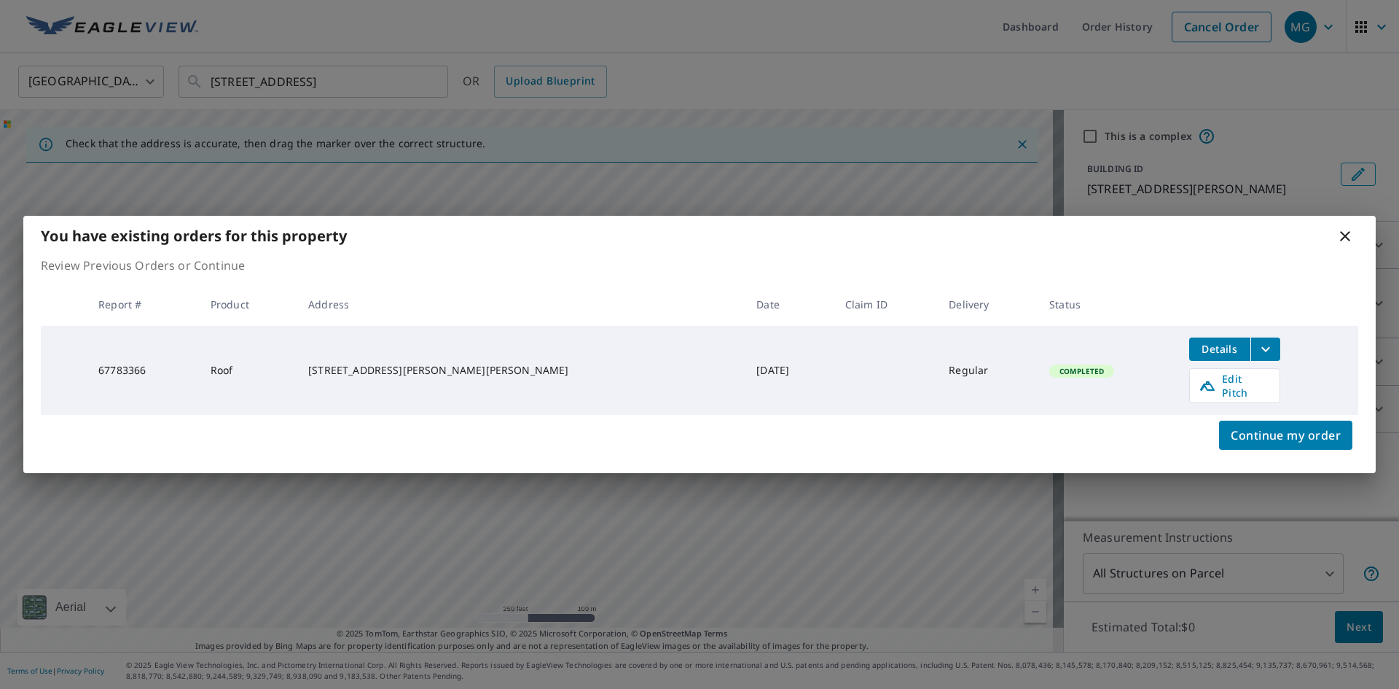
click at [1023, 432] on div "Continue my order" at bounding box center [699, 444] width 1352 height 58
click at [1341, 243] on icon at bounding box center [1344, 235] width 17 height 17
